Goal: Entertainment & Leisure: Consume media (video, audio)

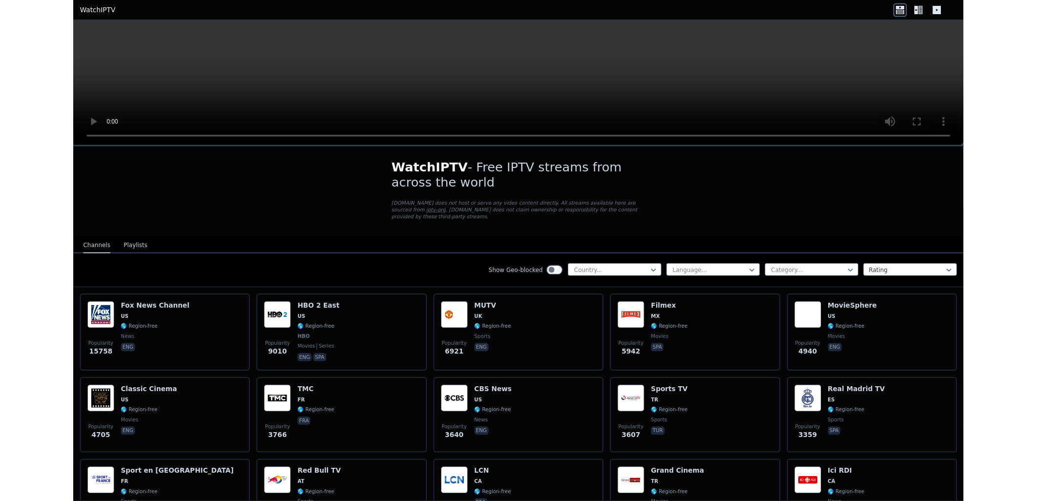
scroll to position [921, 0]
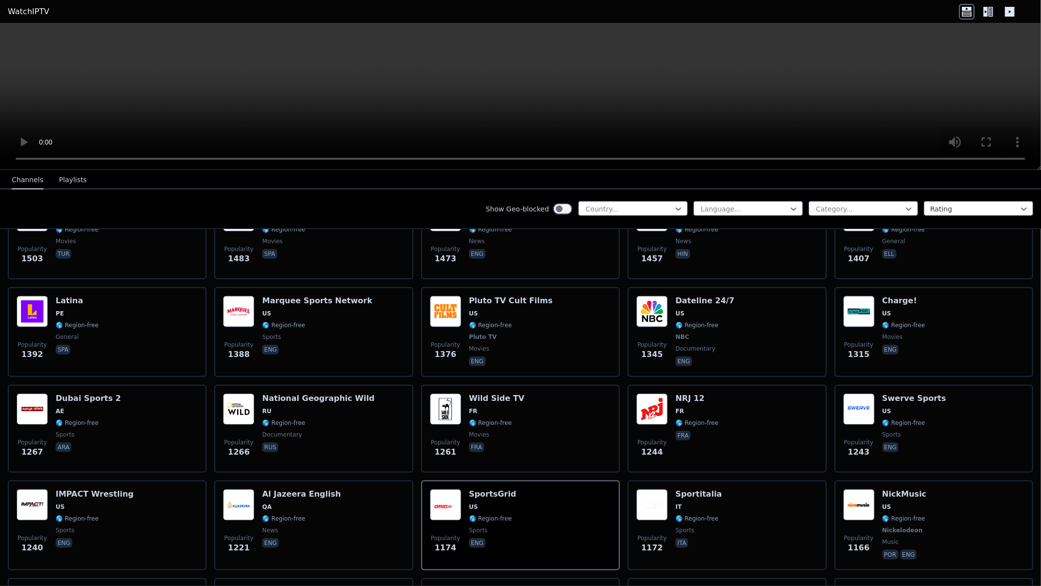
click at [621, 170] on video at bounding box center [520, 96] width 1041 height 146
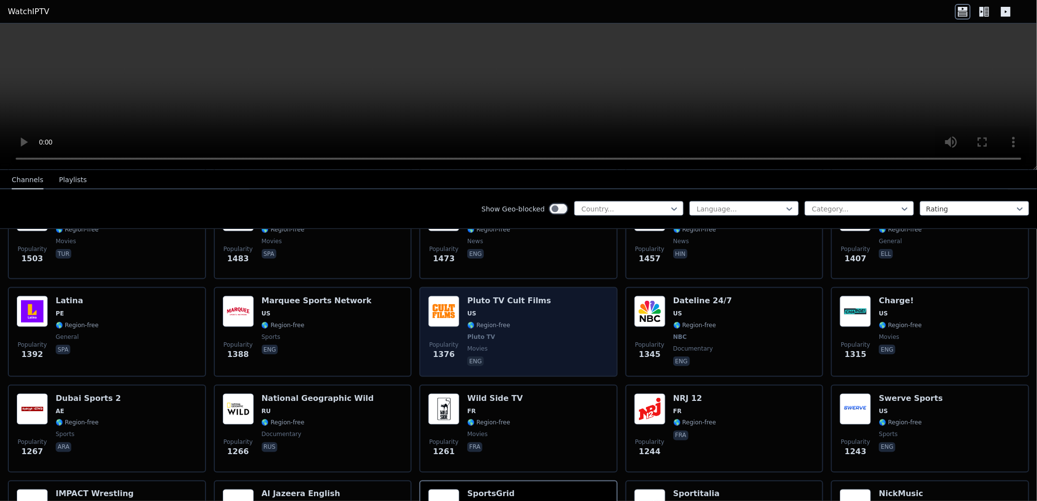
click at [518, 309] on span "US" at bounding box center [509, 313] width 84 height 8
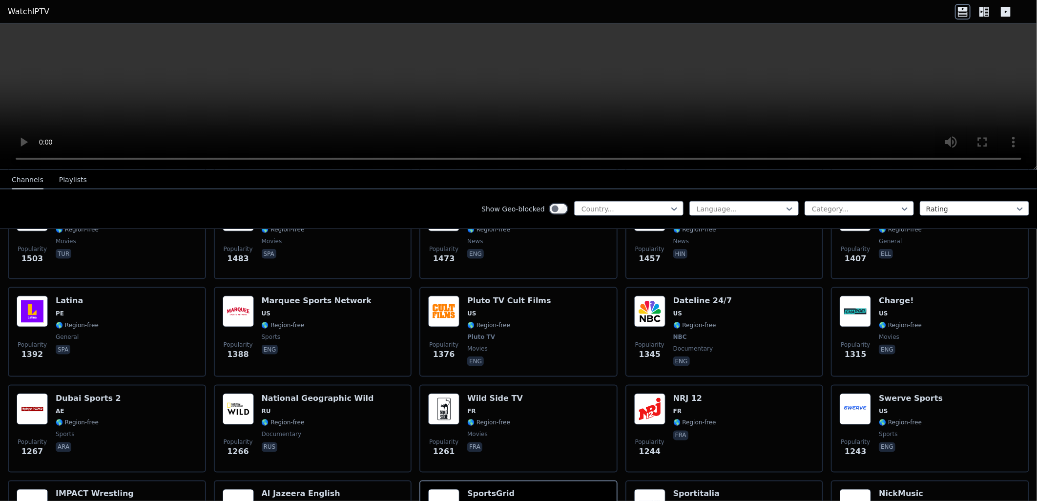
click at [748, 385] on div "Popularity 1244 NRJ 12 FR 🌎 Region-free fra" at bounding box center [724, 429] width 198 height 88
click at [749, 385] on div "Popularity 1244 NRJ 12 FR 🌎 Region-free fra" at bounding box center [724, 429] width 198 height 88
click at [318, 393] on div "National Geographic Wild RU 🌎 Region-free documentary rus" at bounding box center [318, 428] width 112 height 70
click at [710, 356] on div "Popularity 1345 Dateline 24/7 US 🌎 Region-free NBC documentary eng" at bounding box center [724, 332] width 198 height 90
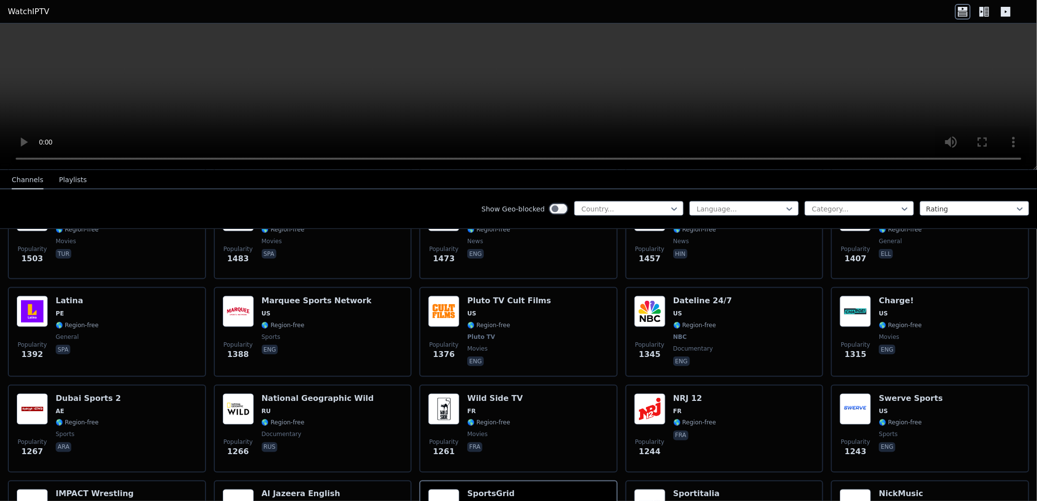
click at [710, 356] on div "Popularity 1345 Dateline 24/7 US 🌎 Region-free NBC documentary eng" at bounding box center [724, 332] width 198 height 90
click at [879, 321] on span "🌎 Region-free" at bounding box center [899, 325] width 43 height 8
click at [843, 301] on img at bounding box center [854, 311] width 31 height 31
click at [878, 321] on span "🌎 Region-free" at bounding box center [899, 325] width 43 height 8
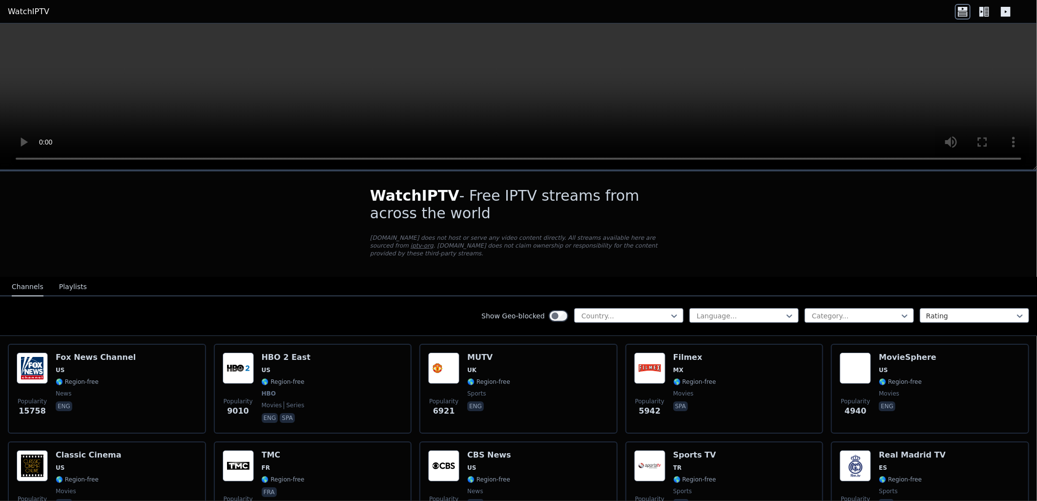
click at [900, 296] on div "Show Geo-blocked Country... Language... Category... Rating" at bounding box center [518, 316] width 1037 height 40
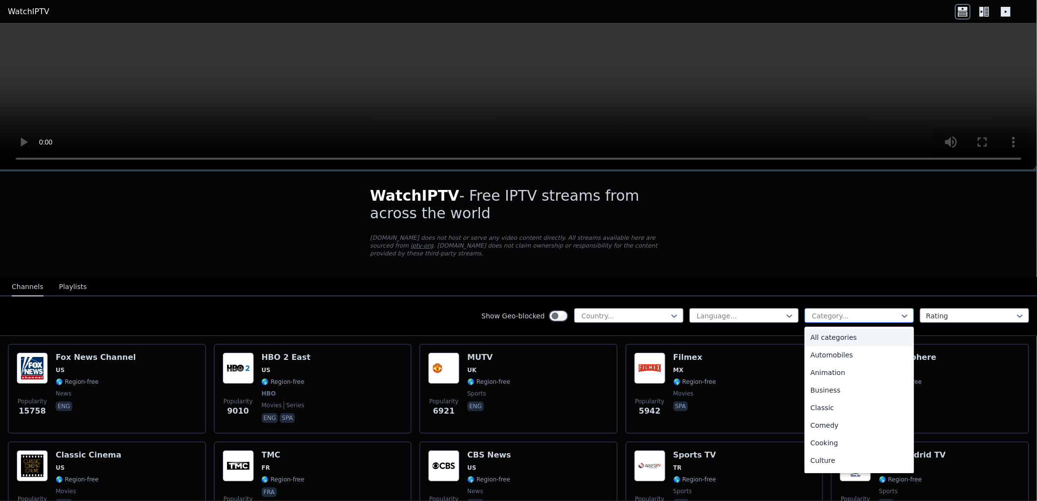
click at [887, 311] on div at bounding box center [855, 316] width 89 height 10
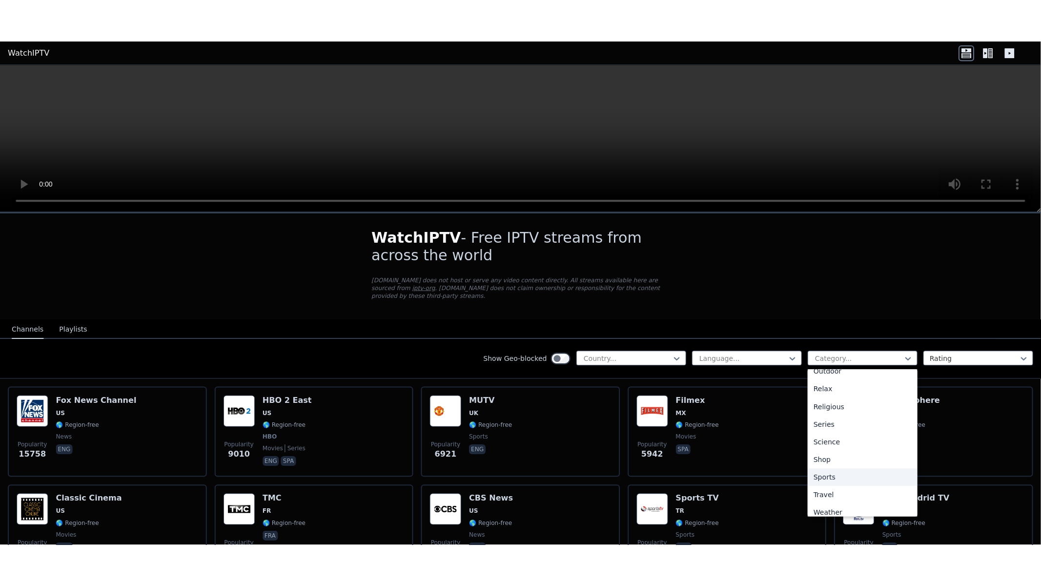
scroll to position [331, 0]
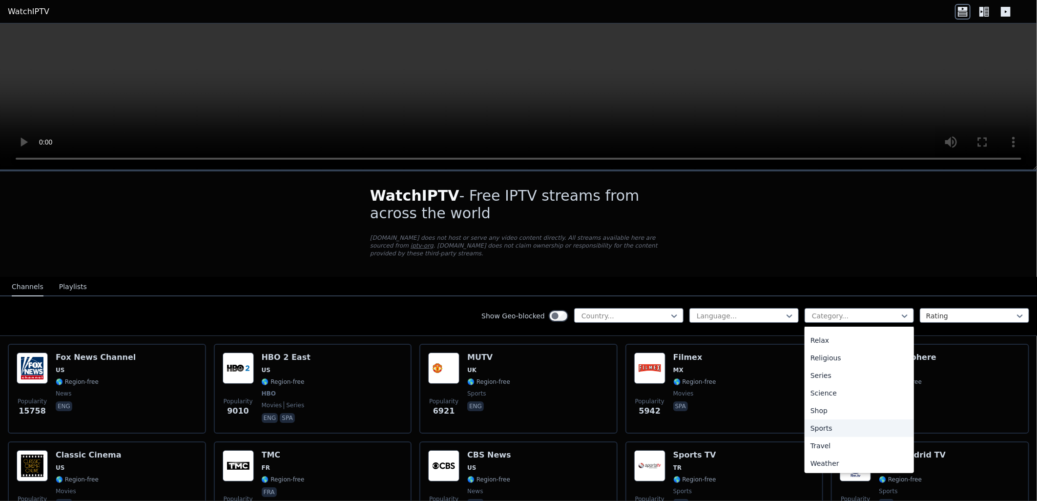
click at [841, 419] on div "Sports" at bounding box center [858, 428] width 109 height 18
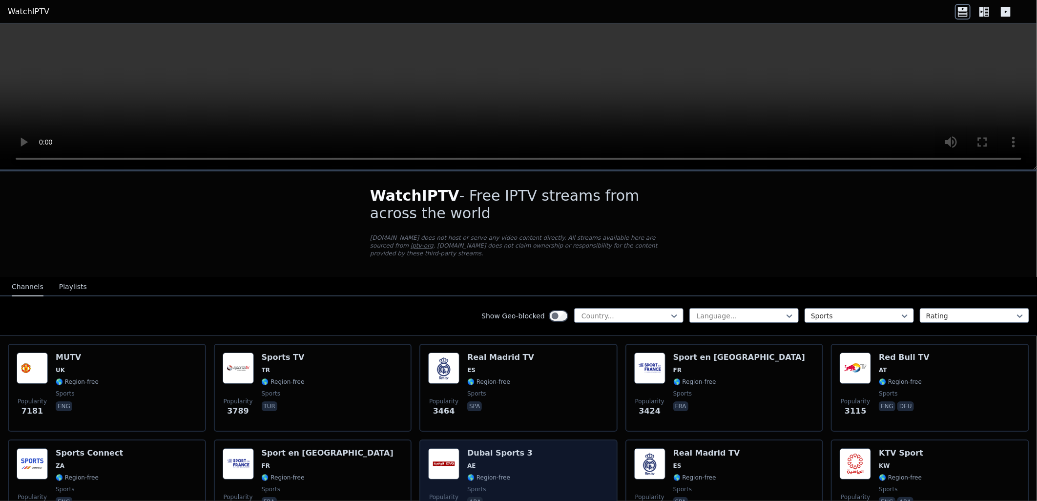
click at [563, 454] on div "Popularity 1739 Dubai Sports 3 AE 🌎 Region-free sports ara" at bounding box center [518, 483] width 181 height 70
click at [566, 450] on div "Popularity 1739 Dubai Sports 3 AE 🌎 Region-free sports ara" at bounding box center [518, 483] width 181 height 70
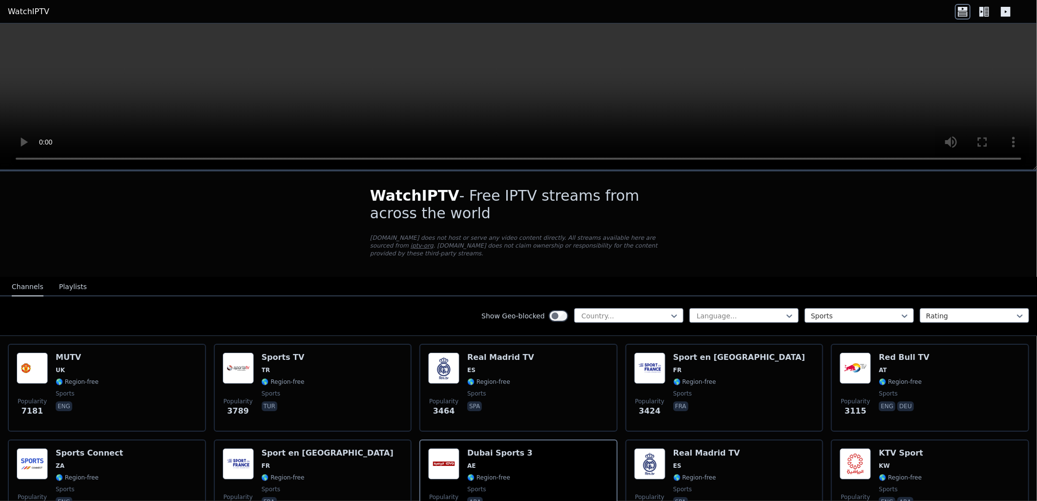
click at [732, 66] on video at bounding box center [518, 96] width 1037 height 146
click at [732, 65] on video at bounding box center [518, 96] width 1037 height 146
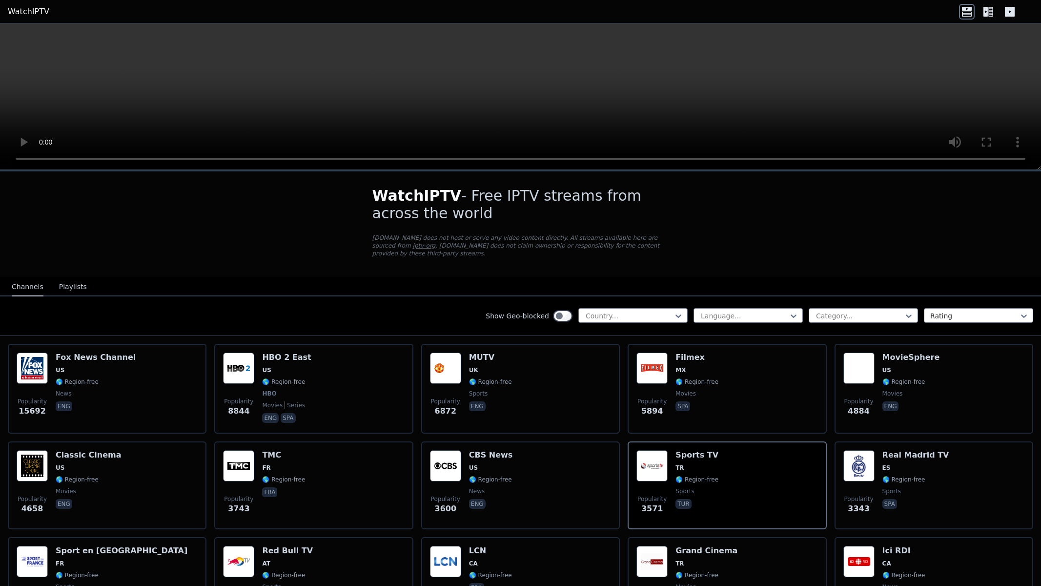
click at [753, 170] on video at bounding box center [520, 96] width 1041 height 146
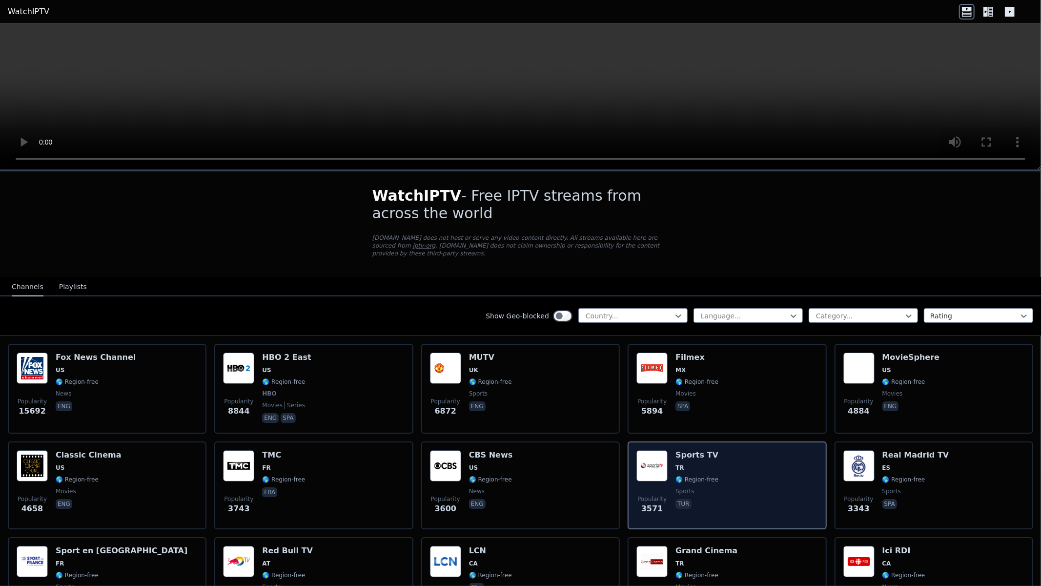
click at [754, 170] on video at bounding box center [520, 96] width 1041 height 146
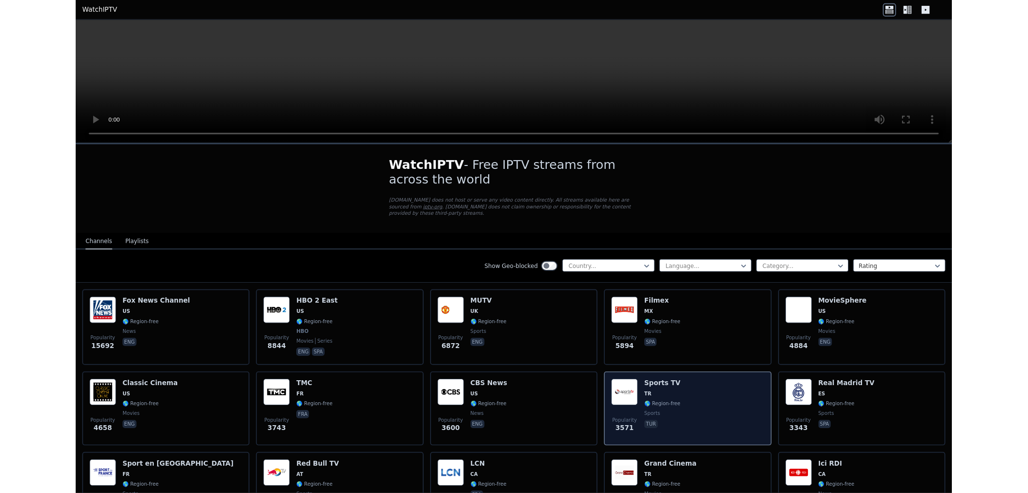
scroll to position [217, 0]
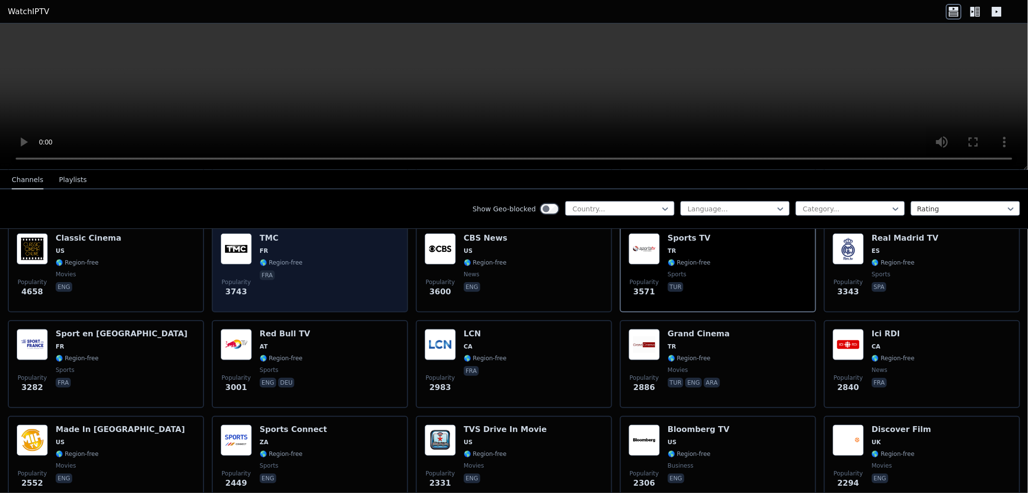
click at [312, 272] on div "Popularity 3743 TMC FR 🌎 Region-free fra" at bounding box center [310, 268] width 179 height 70
drag, startPoint x: 312, startPoint y: 272, endPoint x: 306, endPoint y: 272, distance: 5.9
click at [310, 272] on div "Popularity 3743 TMC FR 🌎 Region-free fra" at bounding box center [310, 268] width 179 height 70
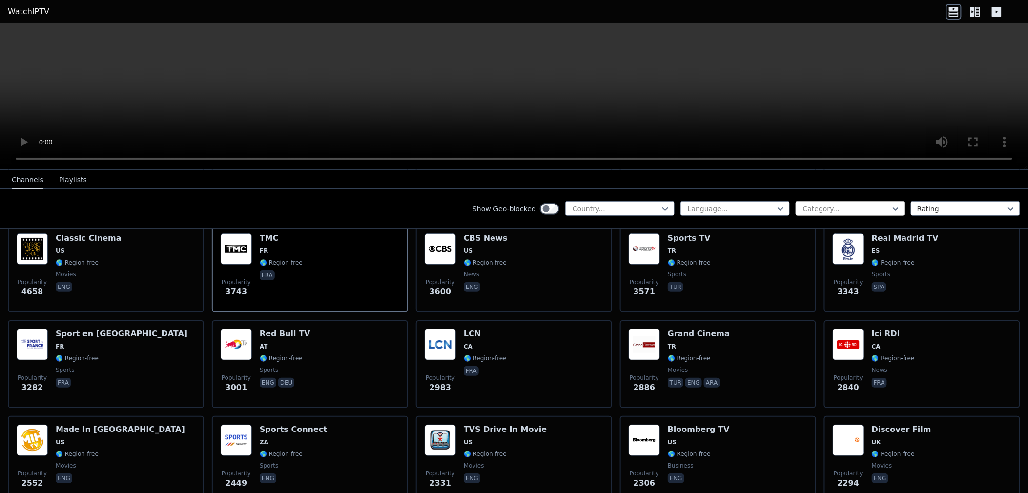
click at [832, 202] on div "Category..." at bounding box center [849, 208] width 109 height 15
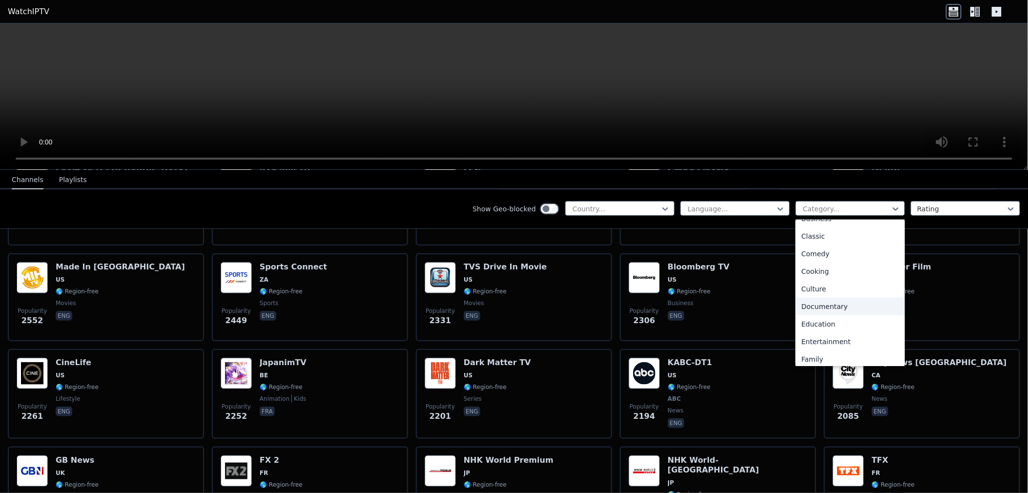
scroll to position [61, 0]
click at [421, 218] on div "Show Geo-blocked Country... Language... 27 results available. Use Up and Down t…" at bounding box center [514, 209] width 1028 height 40
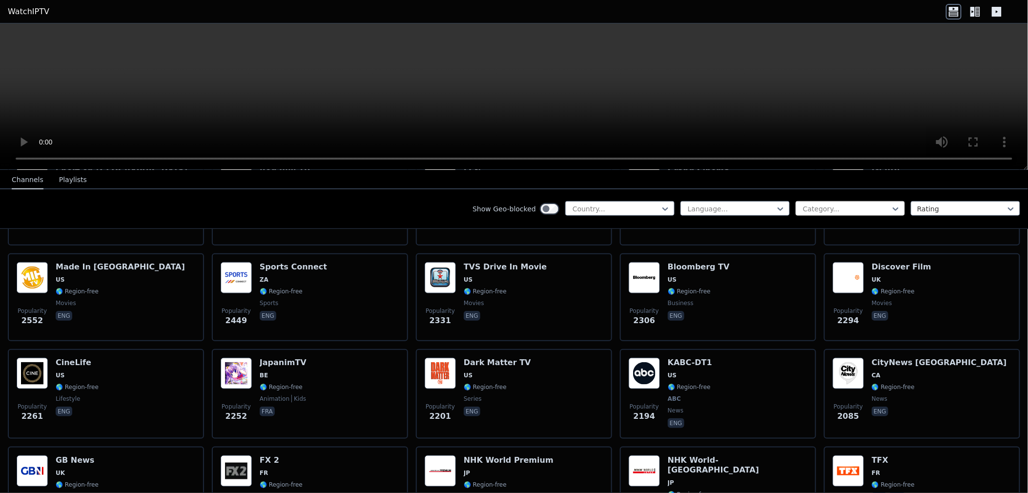
click at [855, 211] on div at bounding box center [846, 209] width 89 height 10
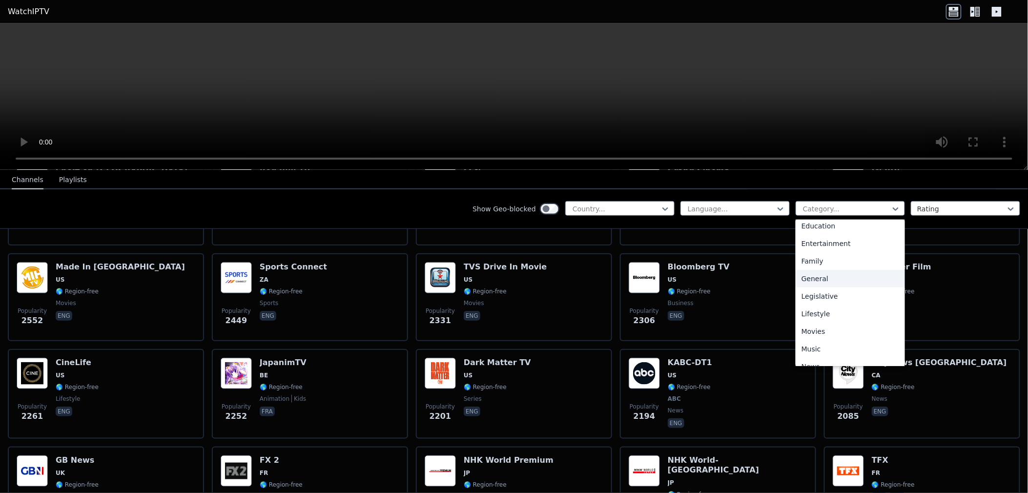
scroll to position [331, 0]
click at [813, 315] on div "Sports" at bounding box center [849, 321] width 109 height 18
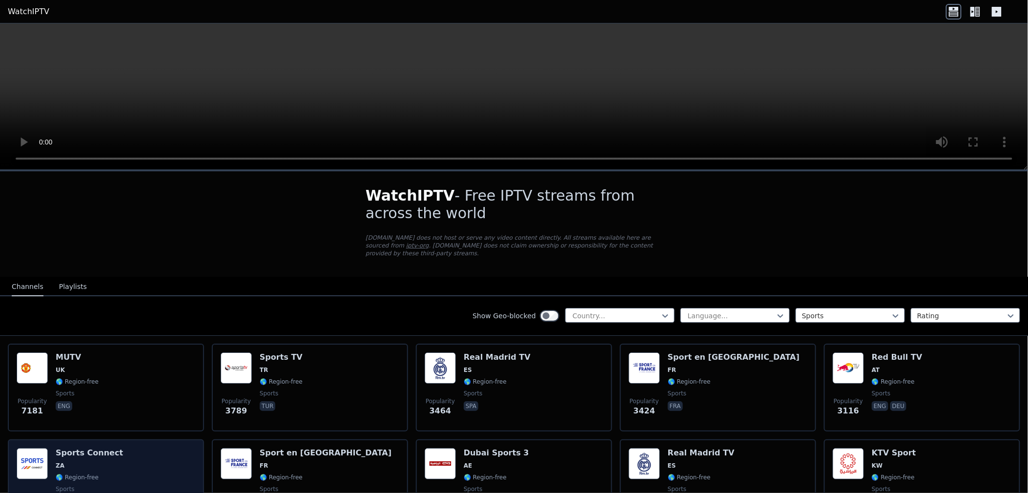
click at [136, 449] on div "Popularity 2555 Sports Connect ZA 🌎 Region-free sports eng" at bounding box center [106, 483] width 179 height 70
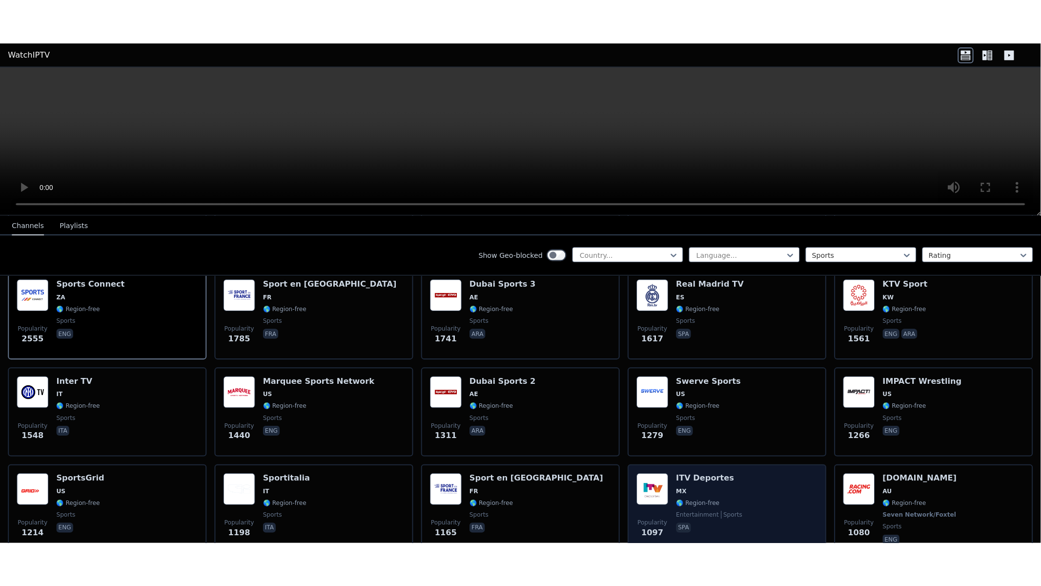
scroll to position [217, 0]
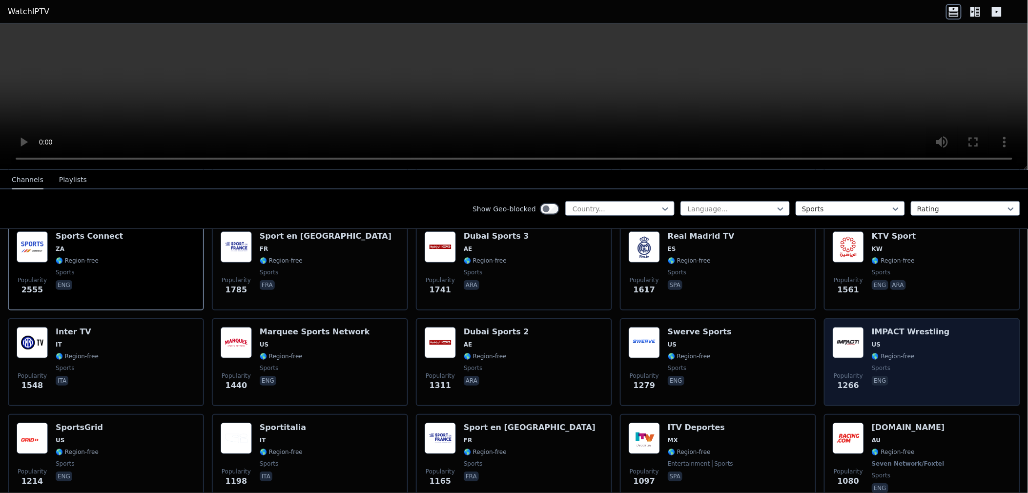
click at [908, 338] on div "IMPACT Wrestling US 🌎 Region-free sports eng" at bounding box center [911, 362] width 78 height 70
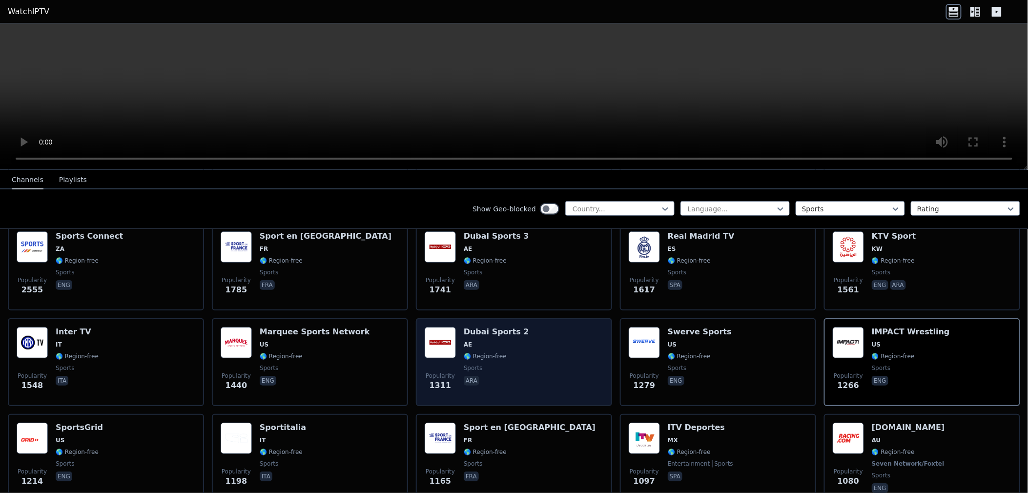
click at [523, 337] on div "Popularity 1311 Dubai Sports 2 AE 🌎 Region-free sports ara" at bounding box center [514, 362] width 179 height 70
click at [528, 337] on div "Popularity 1311 Dubai Sports 2 AE 🌎 Region-free sports ara" at bounding box center [514, 362] width 179 height 70
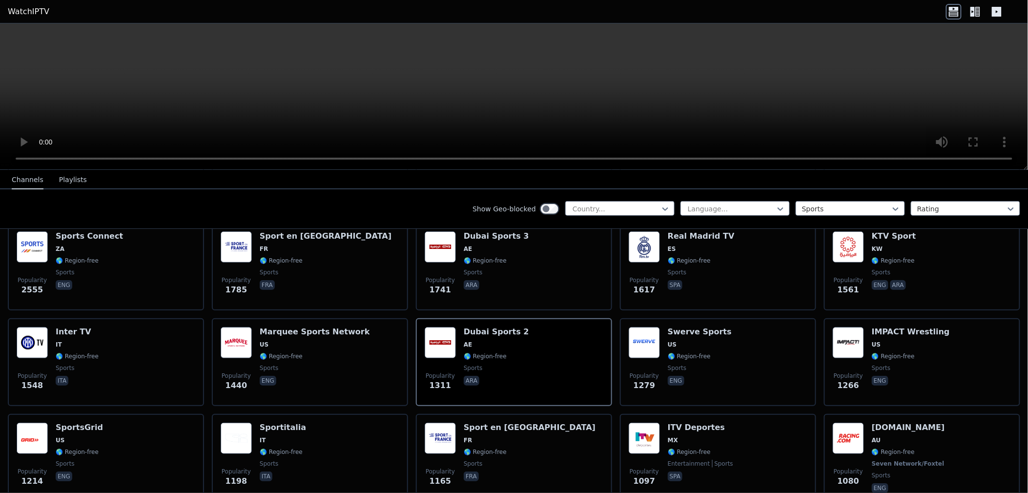
click at [528, 79] on video at bounding box center [514, 96] width 1028 height 146
click at [529, 76] on video at bounding box center [514, 96] width 1028 height 146
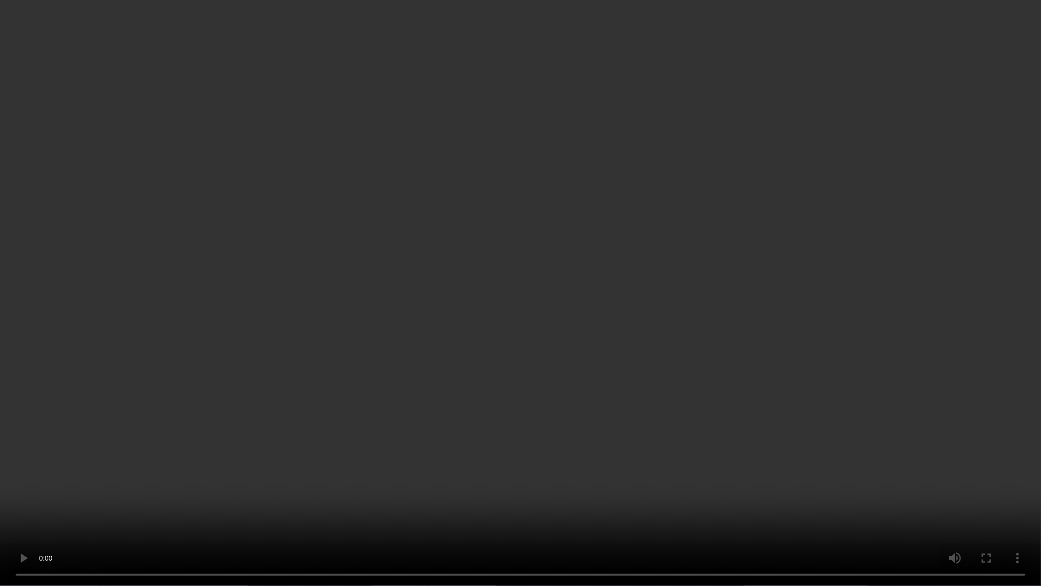
drag, startPoint x: 839, startPoint y: 338, endPoint x: 835, endPoint y: 276, distance: 62.6
click at [842, 338] on video at bounding box center [520, 293] width 1041 height 586
click at [842, 336] on video at bounding box center [520, 293] width 1041 height 586
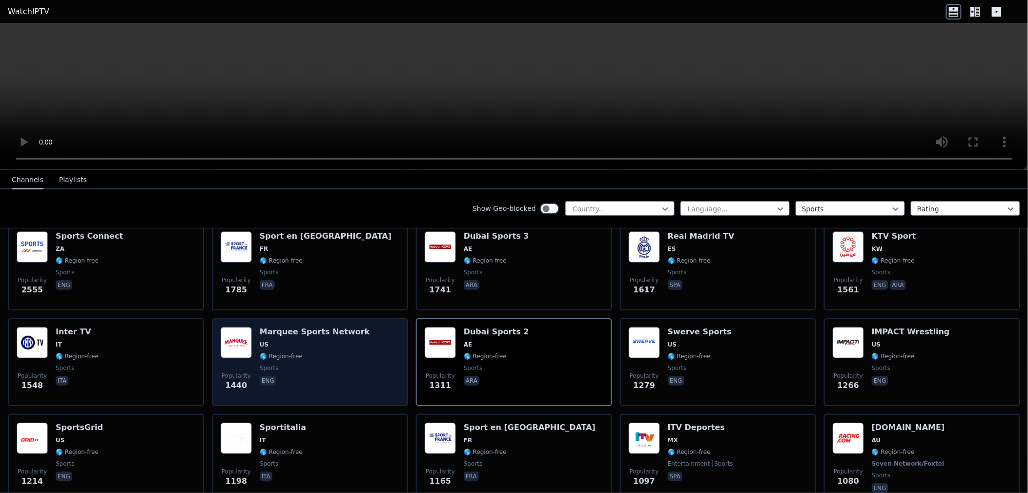
click at [307, 352] on span "🌎 Region-free" at bounding box center [315, 356] width 110 height 8
click at [311, 352] on span "🌎 Region-free" at bounding box center [315, 356] width 110 height 8
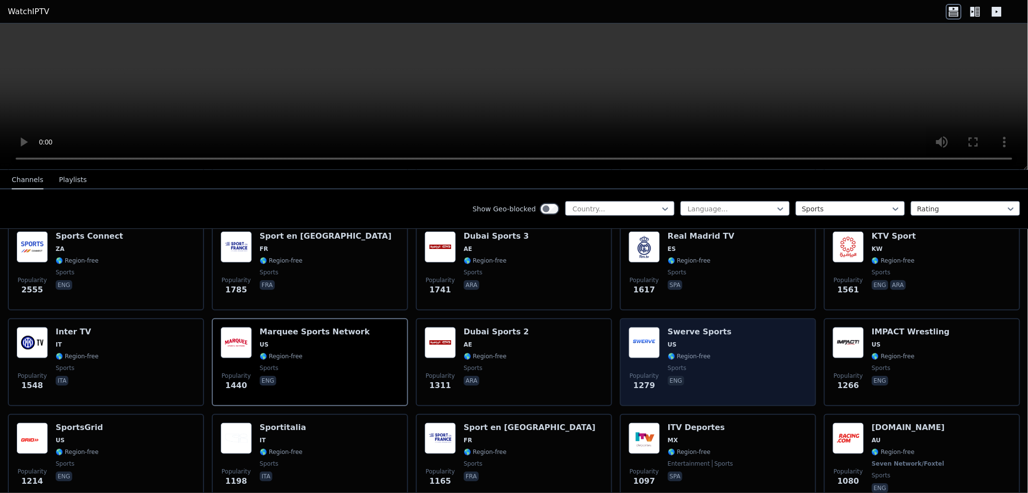
click at [690, 327] on h6 "Swerve Sports" at bounding box center [700, 332] width 64 height 10
click at [689, 327] on h6 "Swerve Sports" at bounding box center [700, 332] width 64 height 10
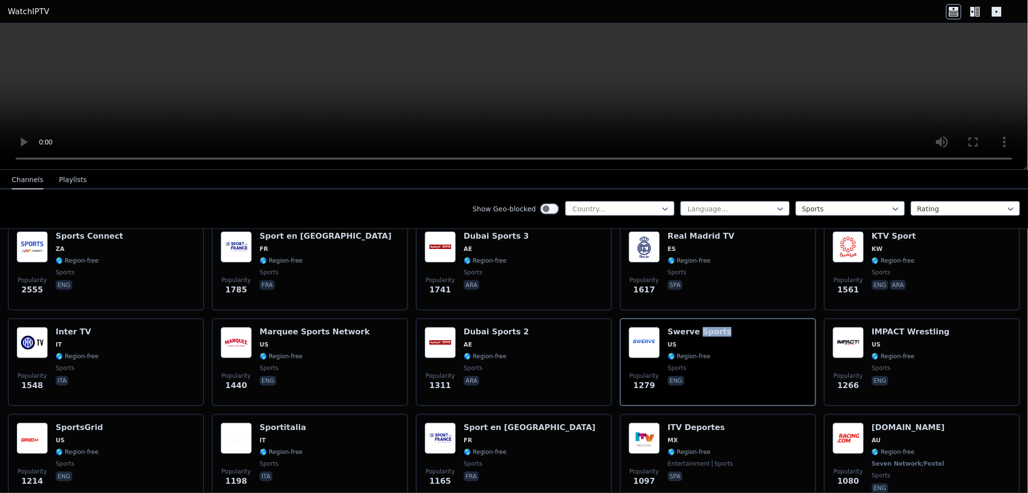
click at [569, 118] on video at bounding box center [514, 96] width 1028 height 146
